Goal: Use online tool/utility

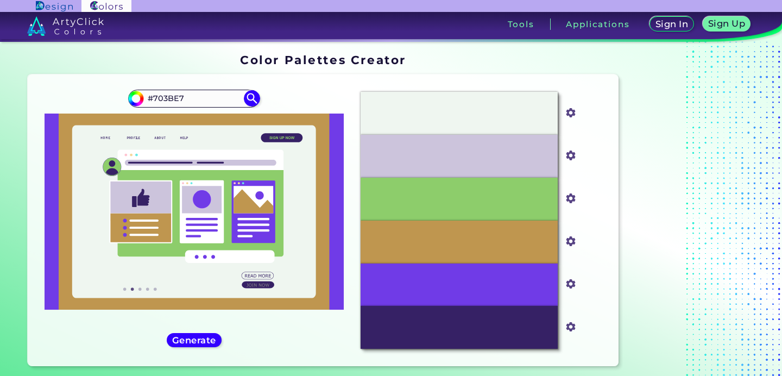
scroll to position [13, 0]
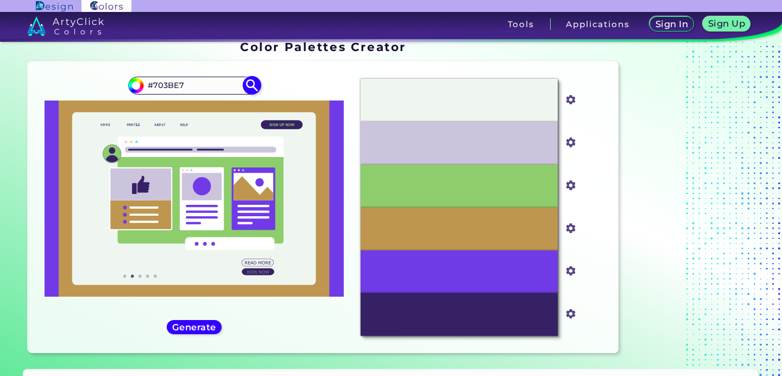
click at [178, 83] on input "#703BE7" at bounding box center [194, 85] width 101 height 15
paste input "FFA500"
type input "#FFA500"
type input "#ffa500"
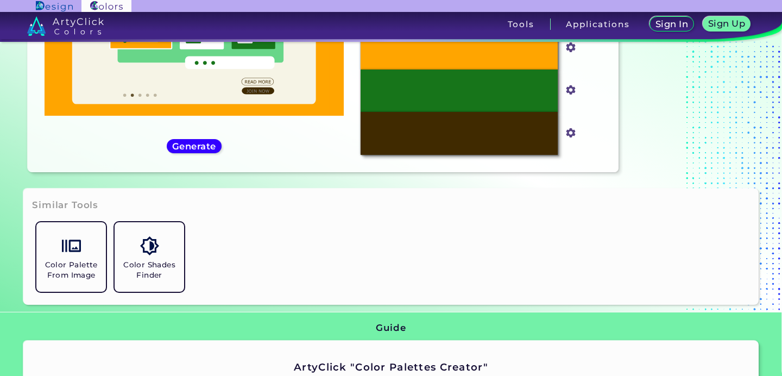
scroll to position [192, 0]
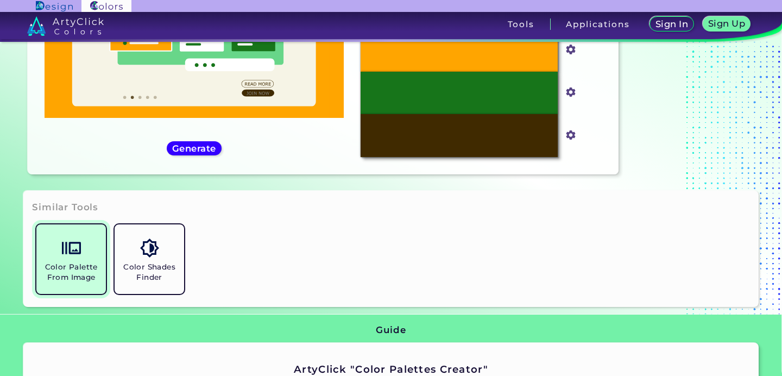
click at [77, 252] on img at bounding box center [71, 247] width 19 height 19
